Goal: Consume media (video, audio)

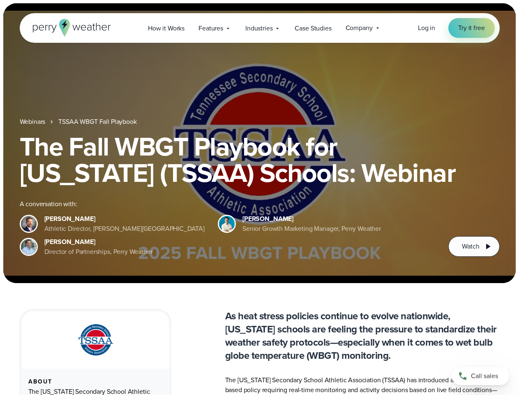
click at [259, 197] on div "The Fall WBGT Playbook for [US_STATE] (TSSAA) Schools: Webinar A conversation w…" at bounding box center [260, 194] width 480 height 123
click at [259, 28] on span "Industries" at bounding box center [258, 28] width 27 height 10
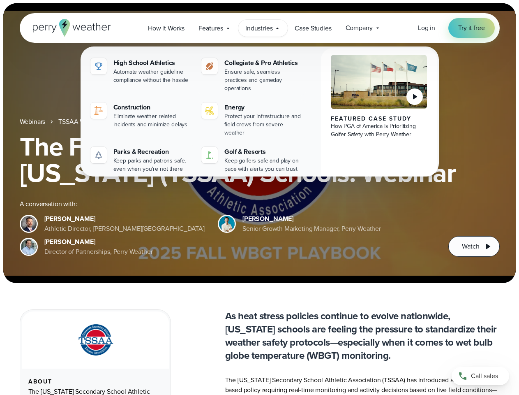
click at [259, 143] on h1 "The Fall WBGT Playbook for [US_STATE] (TSSAA) Schools: Webinar" at bounding box center [260, 159] width 480 height 53
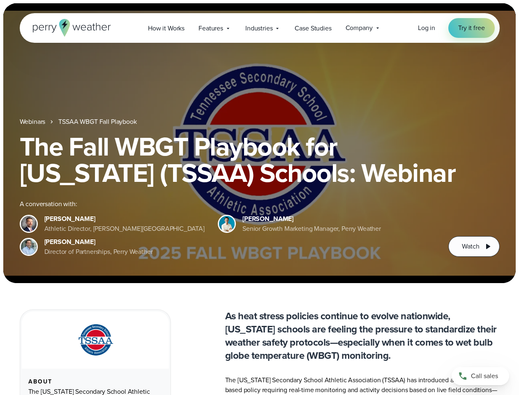
click at [98, 122] on link "TSSAA WBGT Fall Playbook" at bounding box center [97, 122] width 78 height 10
click at [474, 246] on span "Watch" at bounding box center [470, 246] width 17 height 10
